Goal: Information Seeking & Learning: Find specific fact

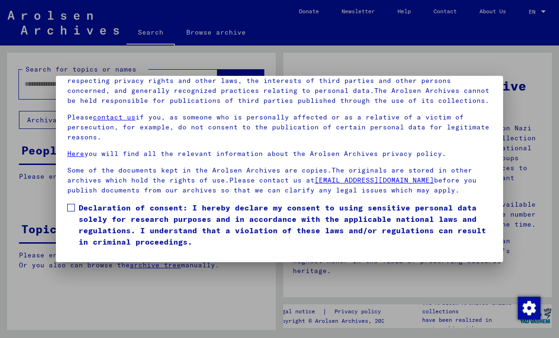
scroll to position [101, 0]
click at [74, 204] on span at bounding box center [71, 208] width 8 height 8
click at [89, 252] on button "I agree" at bounding box center [90, 261] width 46 height 18
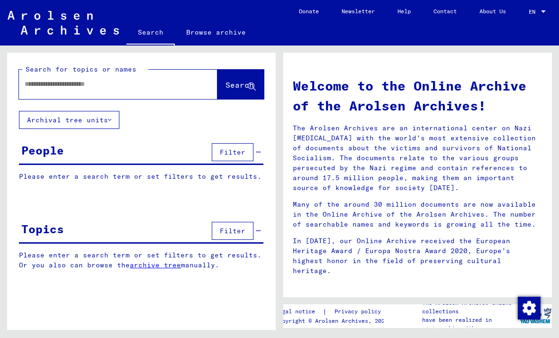
click at [44, 85] on input "text" at bounding box center [107, 84] width 165 height 10
click at [53, 81] on input "text" at bounding box center [107, 84] width 165 height 10
paste input "**********"
type input "**********"
click at [226, 87] on span "Search" at bounding box center [240, 84] width 28 height 9
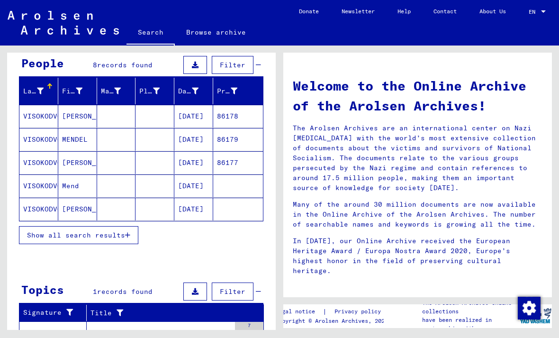
scroll to position [101, 0]
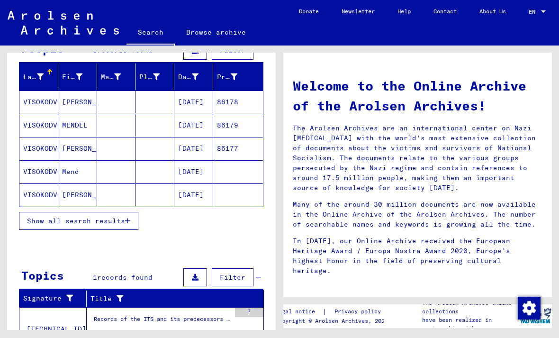
click at [54, 225] on span "Show all search results" at bounding box center [76, 221] width 98 height 9
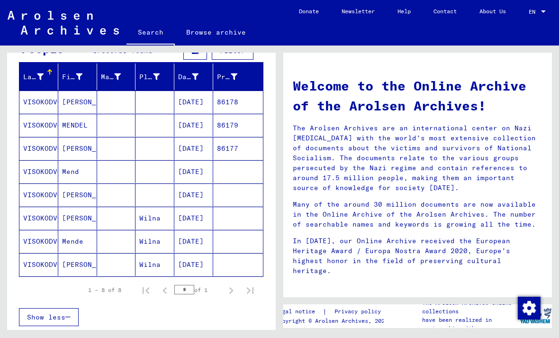
click at [46, 102] on mat-cell "VISOKODVORSKI" at bounding box center [38, 102] width 39 height 23
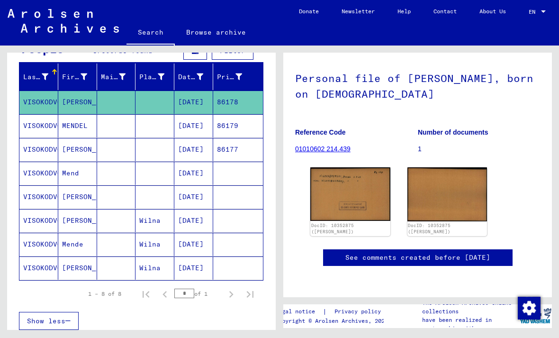
scroll to position [96, 0]
click at [31, 123] on mat-cell "VISOKODVORSKI" at bounding box center [38, 125] width 39 height 23
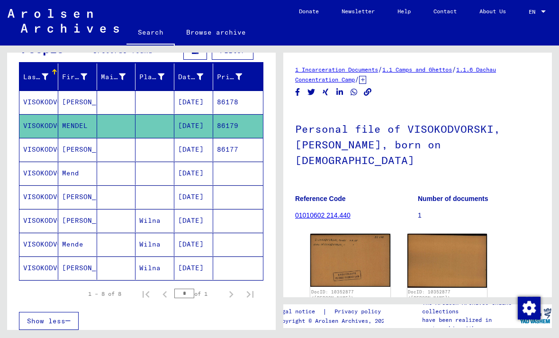
click at [36, 129] on mat-cell "VISOKODVORSKI" at bounding box center [38, 125] width 39 height 23
click at [38, 154] on mat-cell "VISOKODVORSKI" at bounding box center [38, 149] width 39 height 23
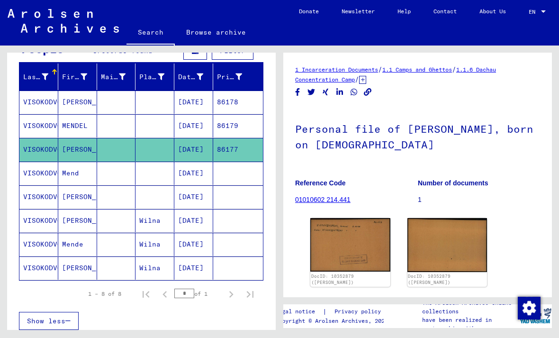
click at [43, 173] on mat-cell "VISOKODVORSKI" at bounding box center [38, 173] width 39 height 23
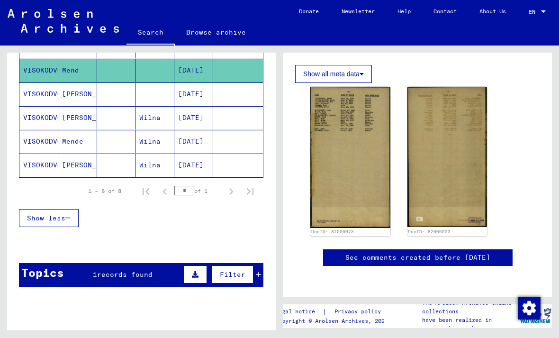
scroll to position [203, 0]
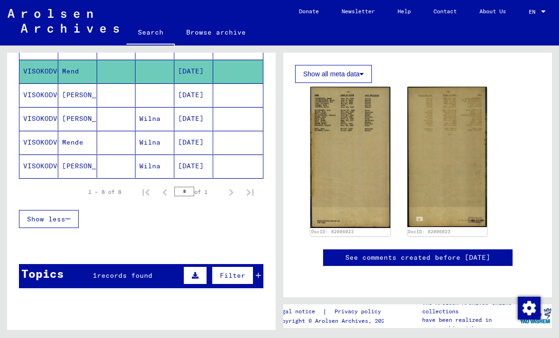
click at [53, 281] on div "Topics" at bounding box center [42, 273] width 43 height 17
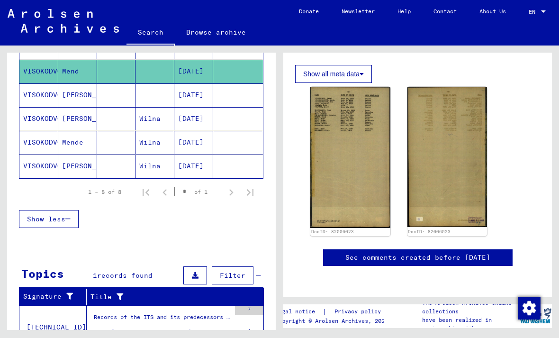
scroll to position [22, 0]
click at [107, 313] on div "Records of the ITS and its predecessors / Inquiry processing / ITS case files a…" at bounding box center [162, 319] width 137 height 13
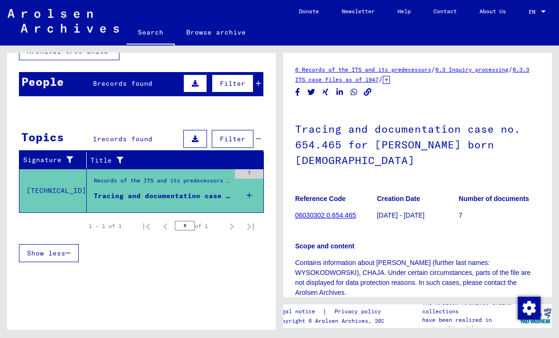
click at [247, 171] on mat-cell "86177" at bounding box center [238, 182] width 50 height 23
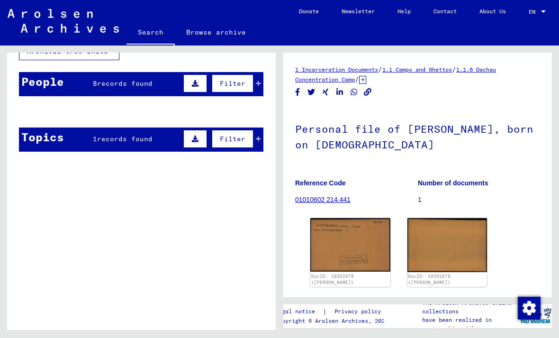
click at [257, 123] on mat-cell "86178" at bounding box center [238, 134] width 50 height 23
click at [89, 123] on mat-cell "[PERSON_NAME]" at bounding box center [77, 134] width 39 height 23
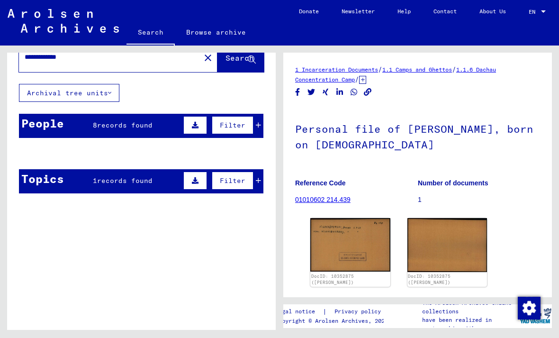
scroll to position [23, 0]
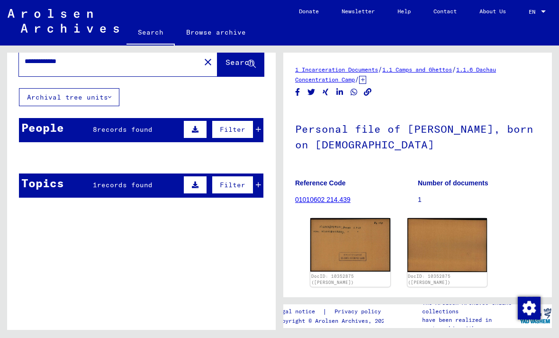
click at [97, 125] on span "records found" at bounding box center [124, 129] width 55 height 9
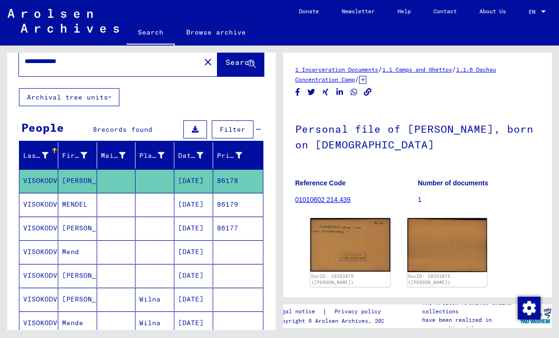
scroll to position [37, 0]
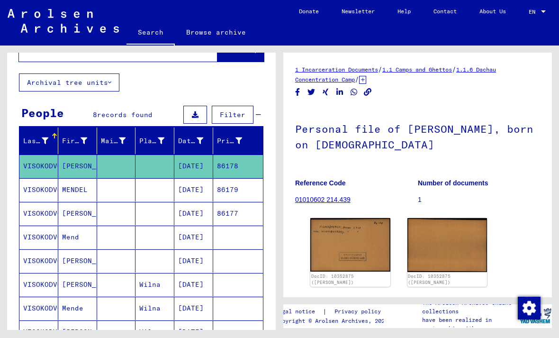
click at [58, 226] on mat-cell "Mend" at bounding box center [77, 237] width 39 height 23
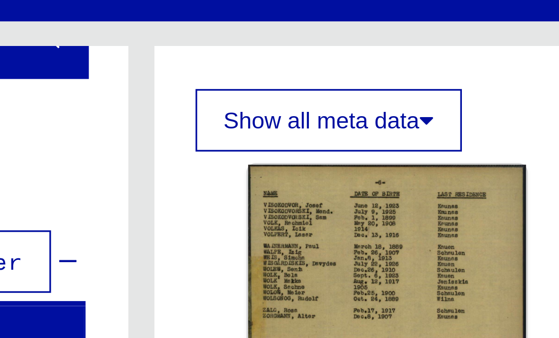
scroll to position [299, 0]
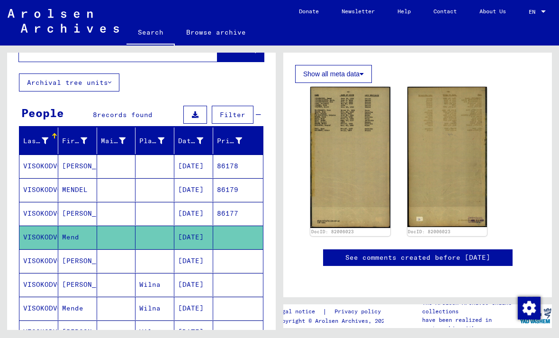
click at [36, 249] on mat-cell "VISOKODVORSKI" at bounding box center [38, 260] width 39 height 23
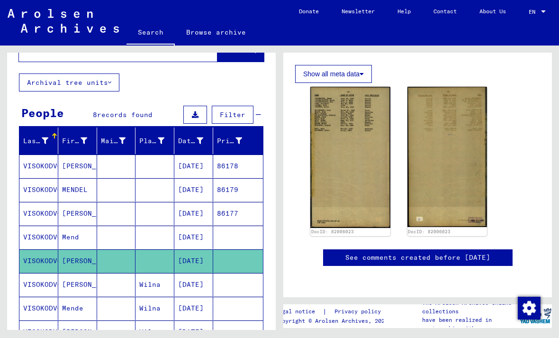
click at [47, 249] on mat-cell "VISOKODVORSKI" at bounding box center [38, 260] width 39 height 23
click at [49, 273] on mat-cell "VISOKODVORSKI" at bounding box center [38, 284] width 39 height 23
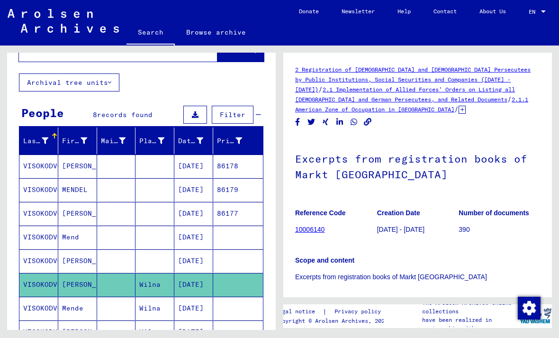
click at [50, 249] on mat-cell "VISOKODVORSKI" at bounding box center [38, 260] width 39 height 23
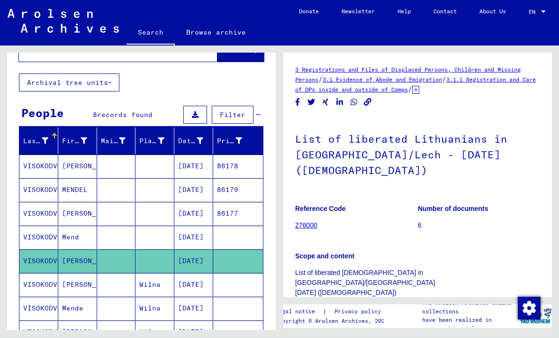
click at [52, 285] on mat-cell "VISOKODVORSKI" at bounding box center [38, 284] width 39 height 23
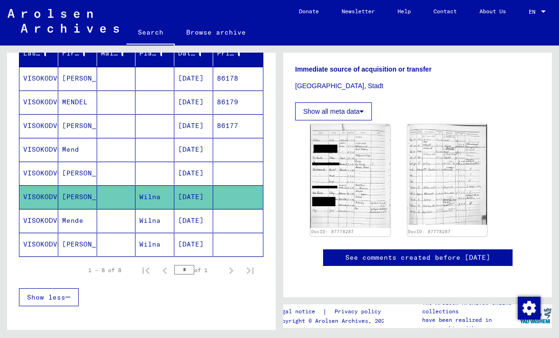
click at [44, 213] on mat-cell "VISOKODVORSKI" at bounding box center [38, 220] width 39 height 23
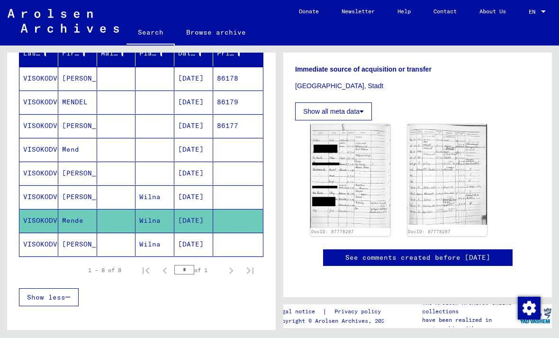
click at [67, 214] on mat-cell "Mende" at bounding box center [77, 220] width 39 height 23
click at [56, 245] on mat-cell "VISOKODVORSKI" at bounding box center [38, 244] width 39 height 23
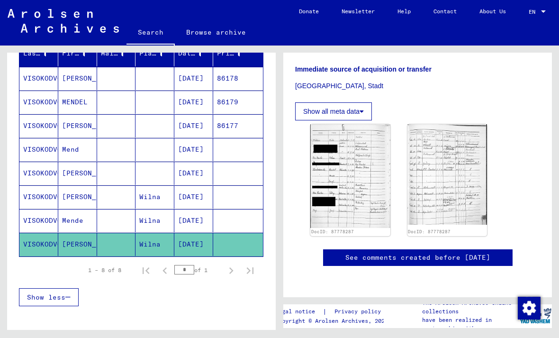
click at [48, 222] on mat-cell "VISOKODVORSKI" at bounding box center [38, 220] width 39 height 23
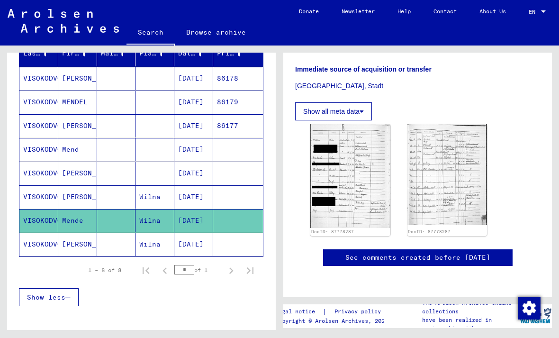
click at [44, 197] on mat-cell "VISOKODVORSKI" at bounding box center [38, 196] width 39 height 23
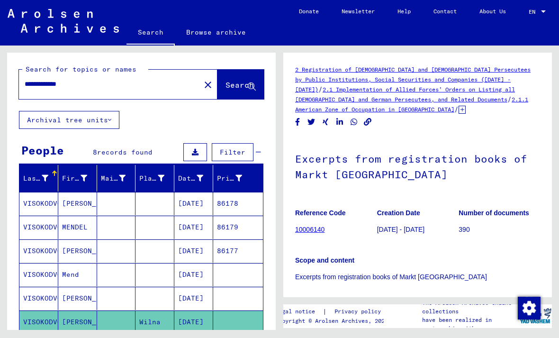
copy mat-cell "VISOKODVORSKI"
